Goal: Use online tool/utility

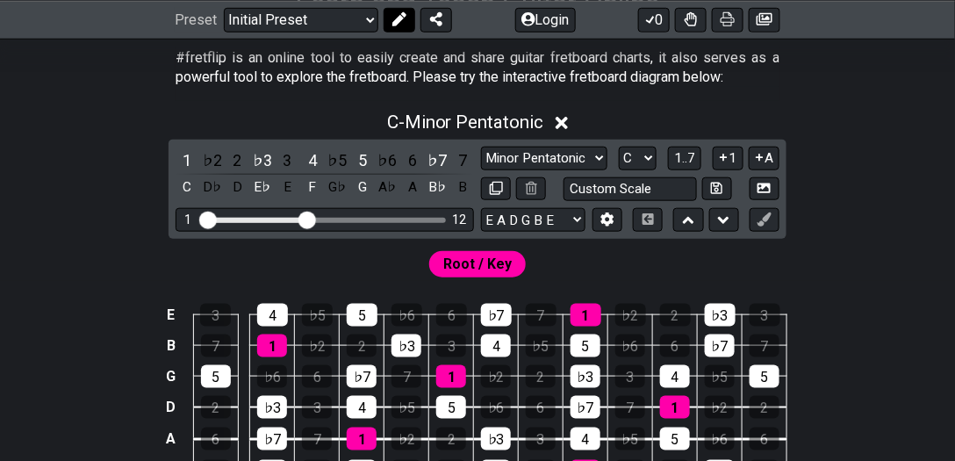
scroll to position [351, 0]
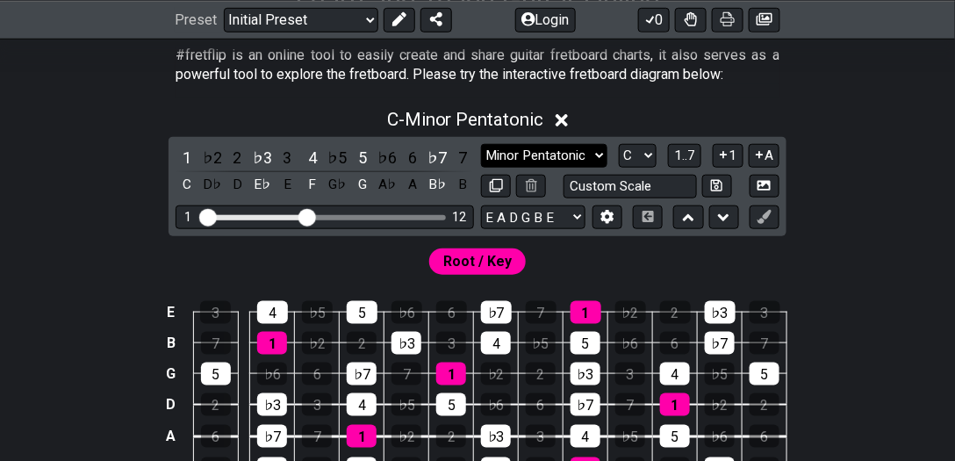
click at [591, 160] on select "Minor Pentatonic Click to edit Minor Pentatonic Major Pentatonic Minor Blues Ma…" at bounding box center [544, 156] width 126 height 24
select select "Major"
click at [481, 144] on select "Minor Pentatonic Click to edit Minor Pentatonic Major Pentatonic Minor Blues Ma…" at bounding box center [544, 156] width 126 height 24
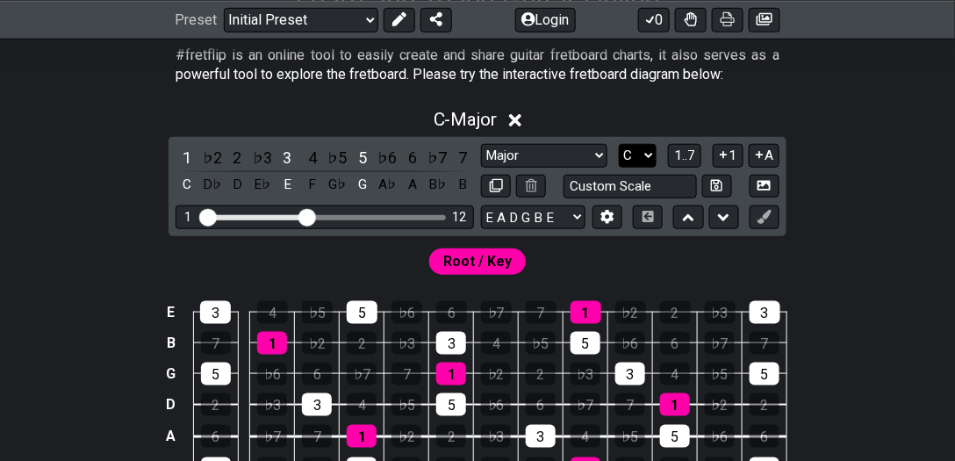
click at [621, 151] on select "A♭ A A♯ B♭ B C C♯ D♭ D D♯ E♭ E F F♯ G♭ G G♯" at bounding box center [638, 156] width 38 height 24
select select "B"
click at [619, 144] on select "A♭ A A♯ B♭ B C C♯ D♭ D D♯ E♭ E F F♯ G♭ G G♯" at bounding box center [638, 156] width 38 height 24
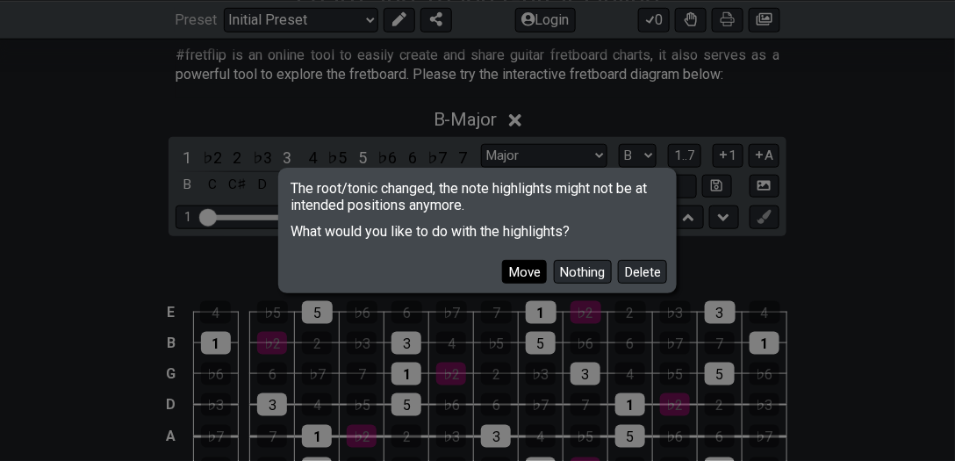
click at [516, 268] on button "Move" at bounding box center [524, 272] width 45 height 24
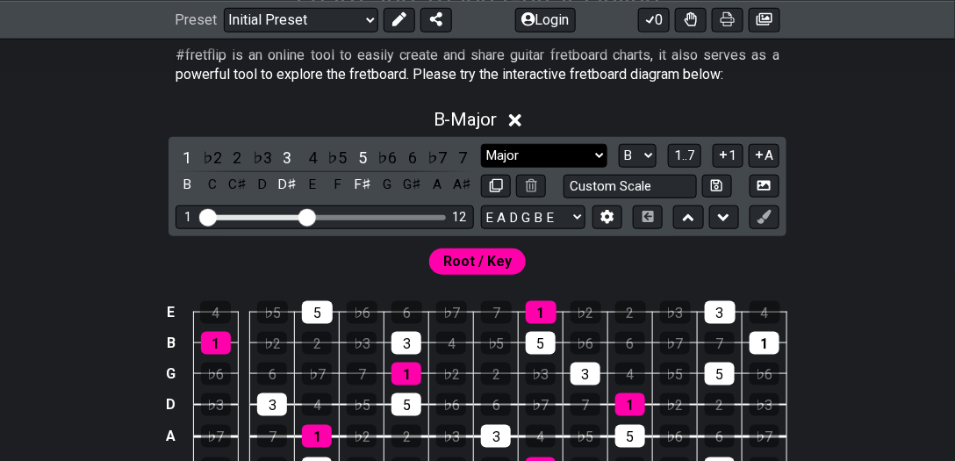
click at [541, 151] on select "Minor Pentatonic Click to edit Minor Pentatonic Major Pentatonic Minor Blues Ma…" at bounding box center [544, 156] width 126 height 24
click at [481, 144] on select "Minor Pentatonic Click to edit Minor Pentatonic Major Pentatonic Minor Blues Ma…" at bounding box center [544, 156] width 126 height 24
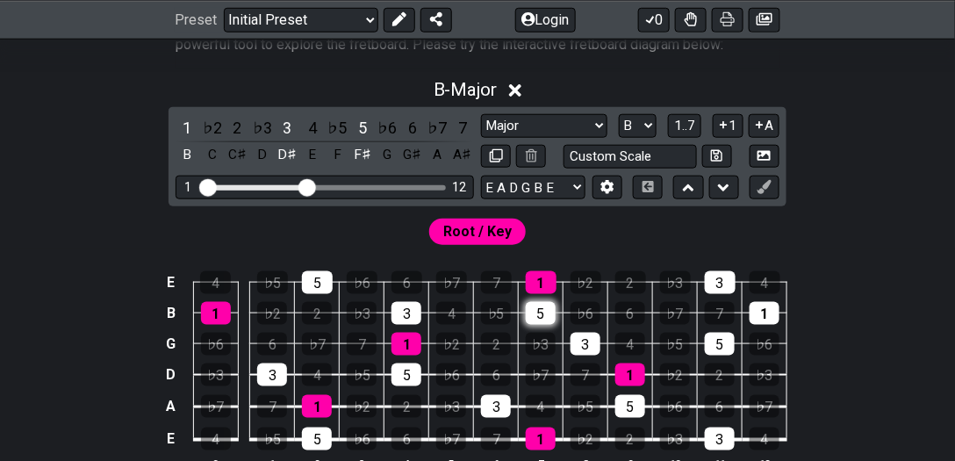
scroll to position [451, 0]
